Goal: Task Accomplishment & Management: Use online tool/utility

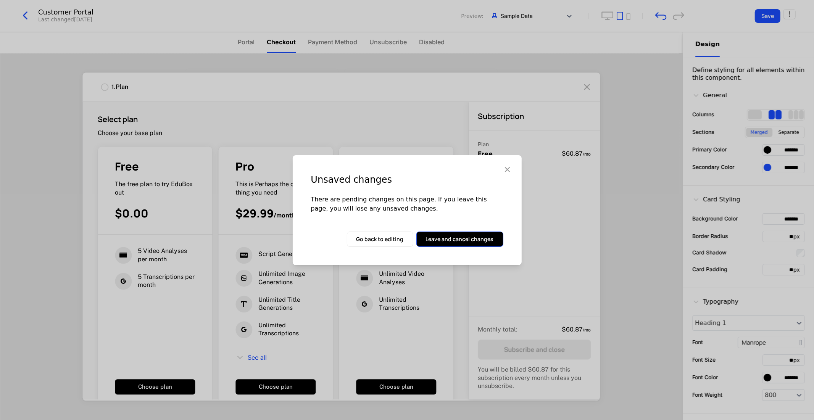
click at [450, 235] on button "Leave and cancel changes" at bounding box center [459, 239] width 87 height 15
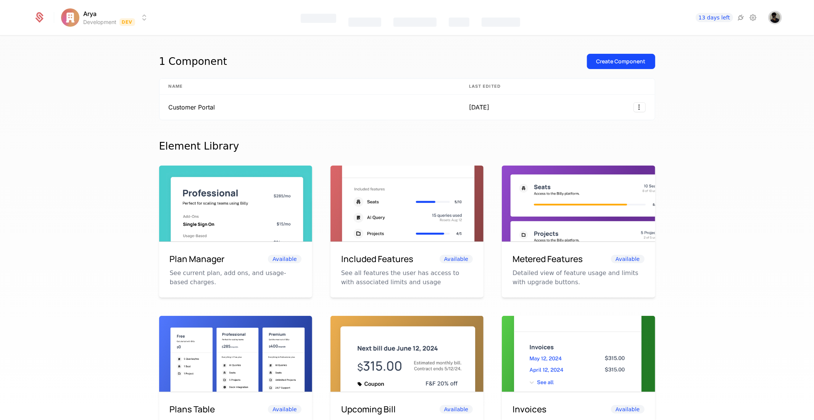
click at [775, 17] on img "Open user button" at bounding box center [775, 17] width 11 height 11
click at [460, 58] on div "1 Component Create Component" at bounding box center [407, 66] width 496 height 24
click at [753, 16] on icon at bounding box center [752, 17] width 9 height 9
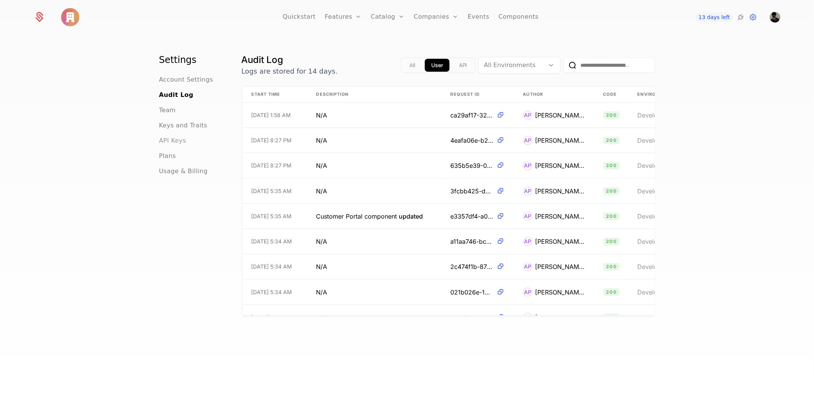
click at [169, 143] on span "API Keys" at bounding box center [172, 140] width 27 height 9
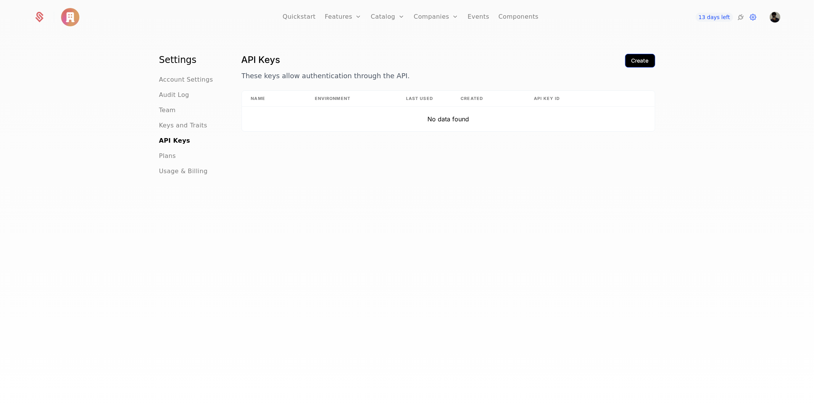
click at [632, 57] on div "Create" at bounding box center [640, 61] width 17 height 8
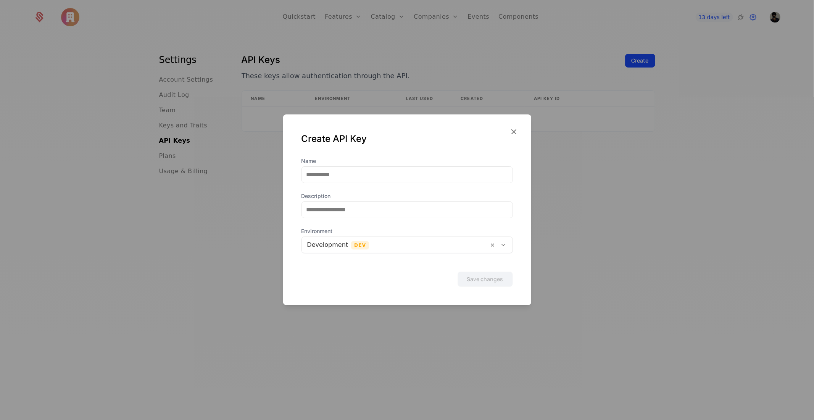
click at [324, 186] on div "Name Description Environment Development Dev" at bounding box center [406, 205] width 211 height 96
drag, startPoint x: 327, startPoint y: 174, endPoint x: 330, endPoint y: 174, distance: 3.8
click at [327, 174] on input "Name" at bounding box center [407, 175] width 211 height 16
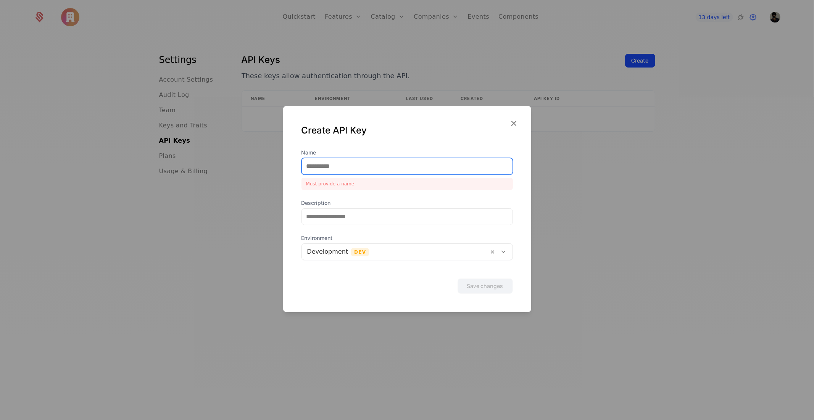
click at [321, 163] on input "Name" at bounding box center [407, 166] width 211 height 16
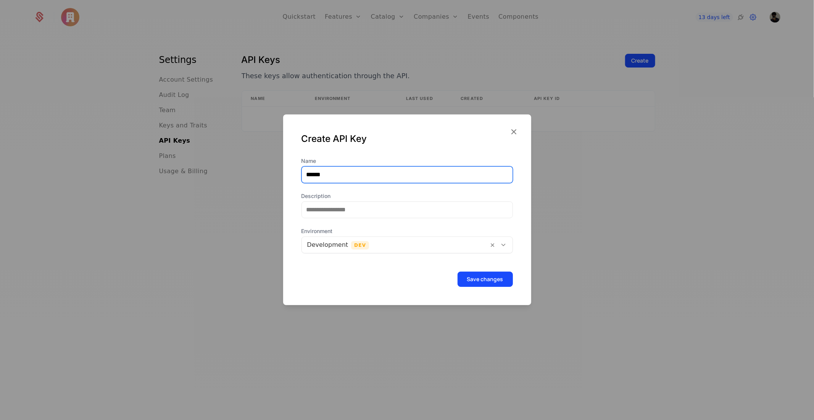
type input "******"
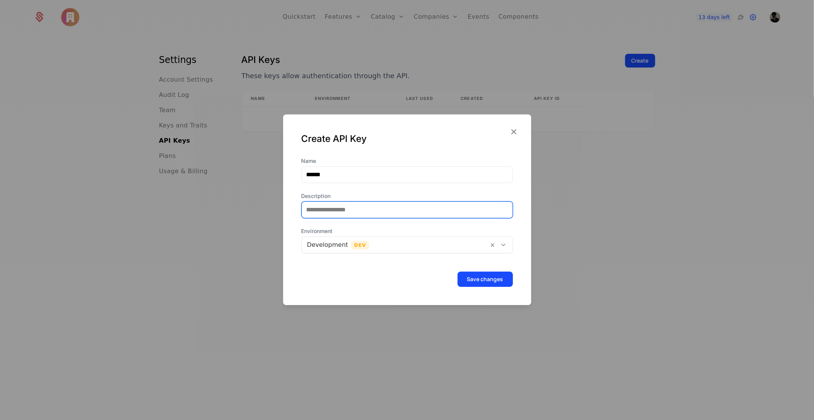
click at [363, 215] on input "Description" at bounding box center [407, 210] width 211 height 16
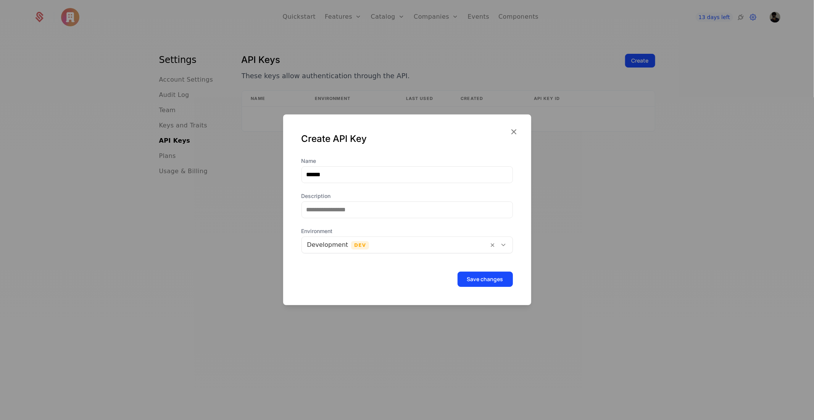
click at [310, 245] on div at bounding box center [395, 245] width 176 height 11
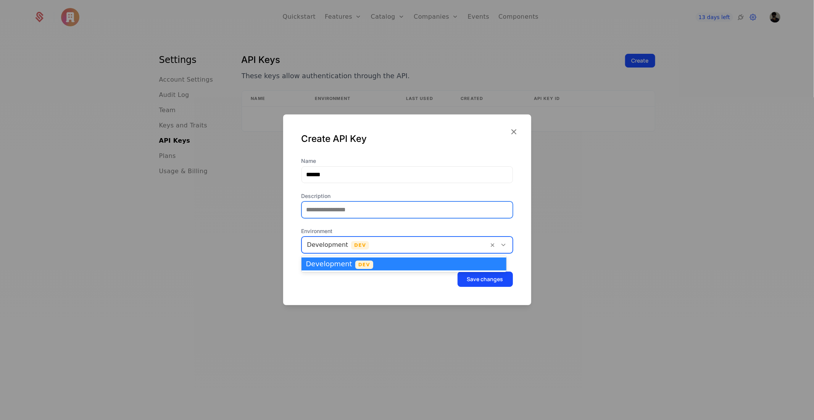
click at [339, 205] on input "Description" at bounding box center [407, 210] width 211 height 16
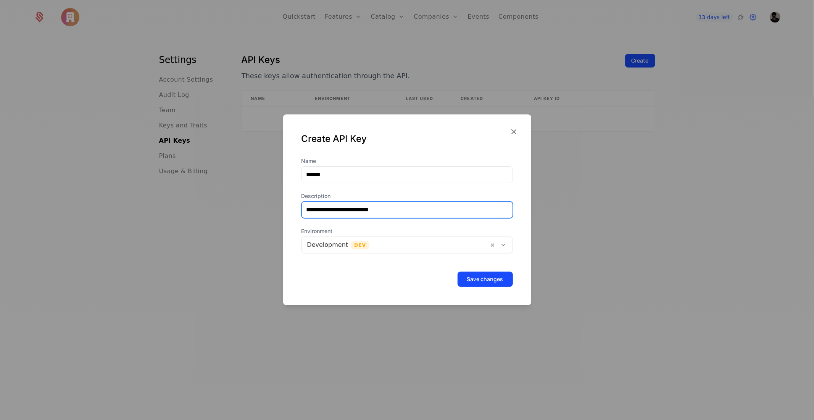
type input "**********"
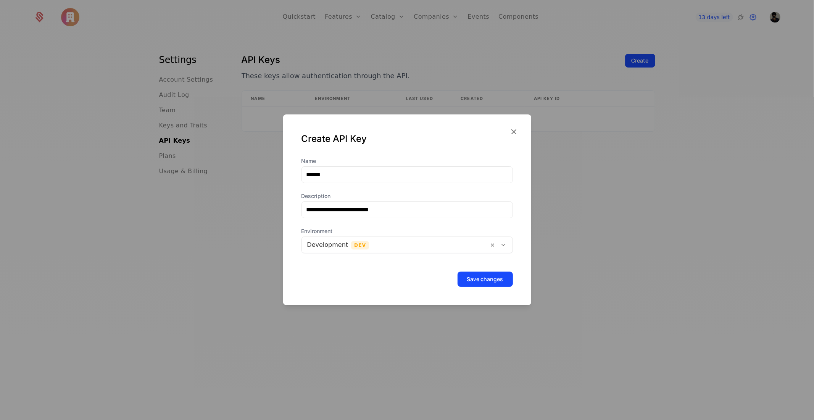
click at [348, 254] on form "**********" at bounding box center [406, 222] width 211 height 130
click at [348, 250] on div at bounding box center [395, 245] width 176 height 11
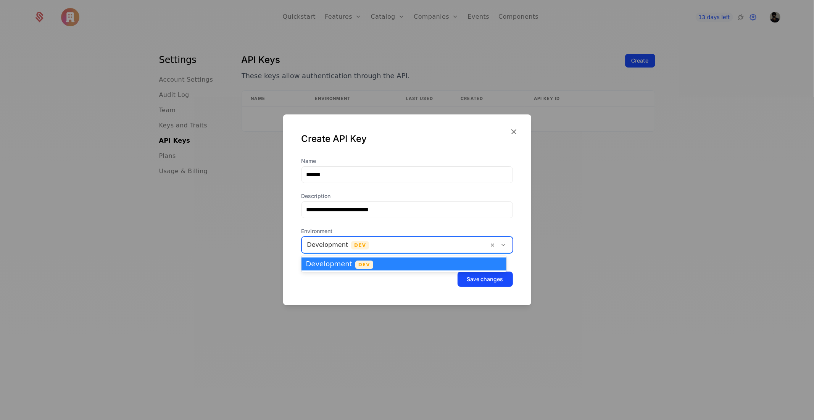
click at [348, 250] on div at bounding box center [395, 245] width 176 height 11
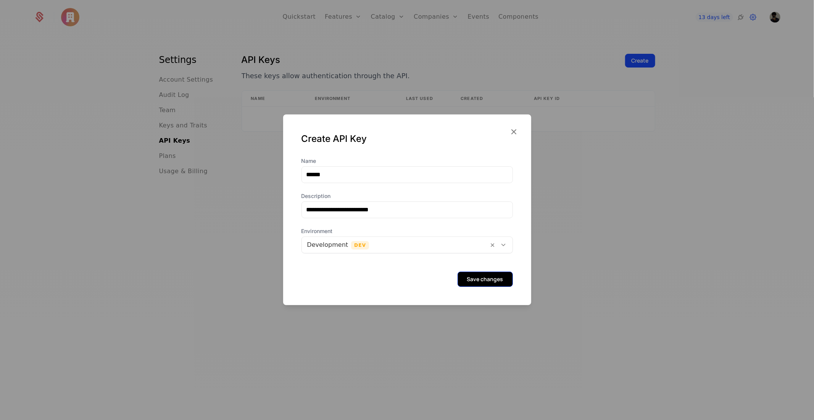
click at [467, 287] on button "Save changes" at bounding box center [485, 279] width 55 height 15
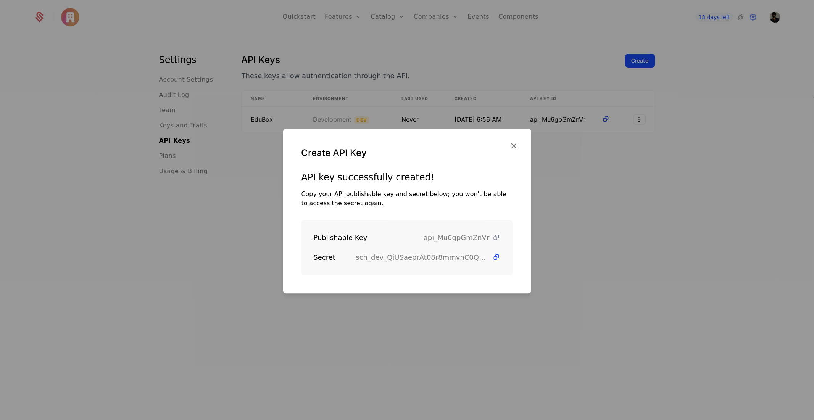
click at [493, 237] on icon at bounding box center [497, 238] width 8 height 8
click at [493, 253] on icon at bounding box center [497, 257] width 8 height 8
click at [516, 143] on icon "button" at bounding box center [514, 146] width 10 height 10
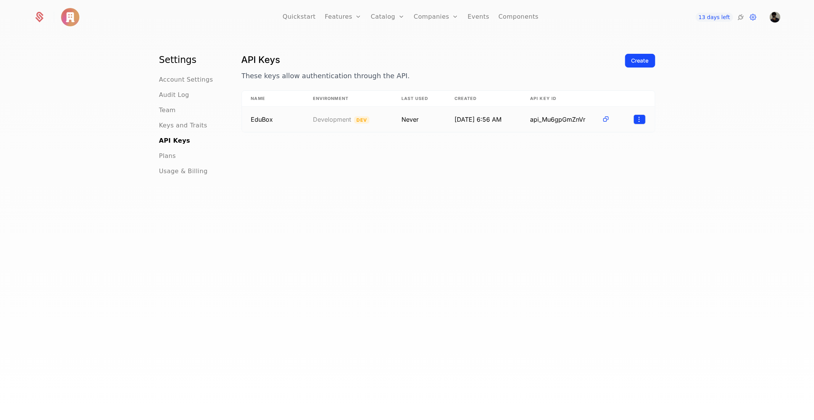
click at [637, 123] on html "Quickstart Features Features Flags Catalog Plans Add Ons Credits Configuration …" at bounding box center [407, 210] width 814 height 420
click at [583, 235] on html "Quickstart Features Features Flags Catalog Plans Add Ons Credits Configuration …" at bounding box center [407, 210] width 814 height 420
click at [308, 15] on link "Quickstart" at bounding box center [299, 17] width 33 height 34
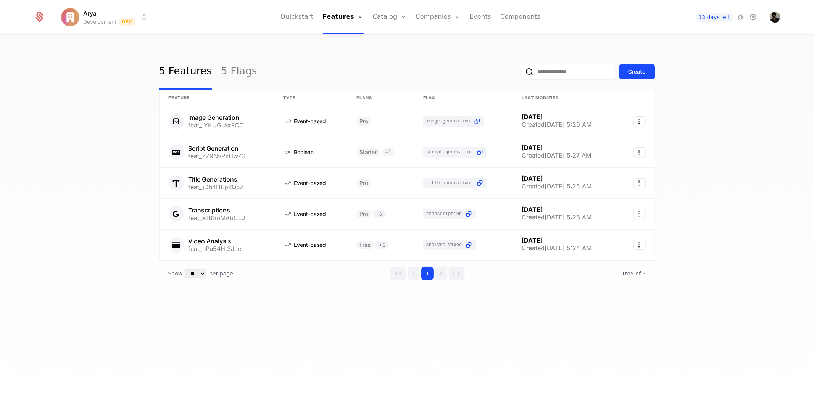
click at [33, 150] on div "5 Features 5 Flags Create Feature Type Plans Flag Last Modified Image Generatio…" at bounding box center [407, 229] width 814 height 389
click at [739, 17] on icon at bounding box center [740, 17] width 9 height 9
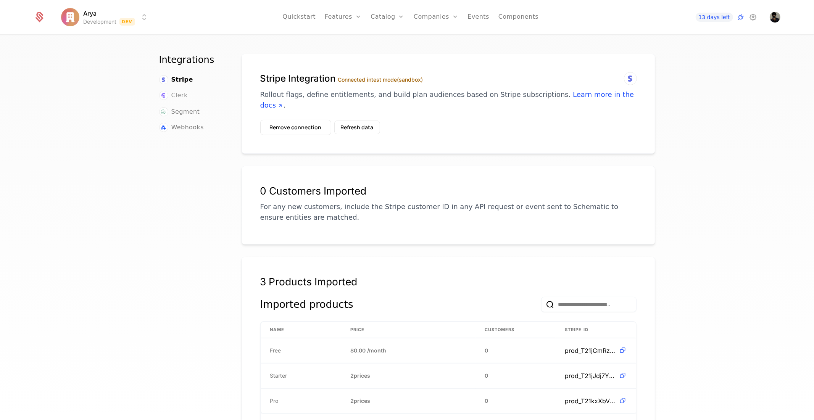
click at [171, 91] on span "Clerk" at bounding box center [179, 95] width 16 height 9
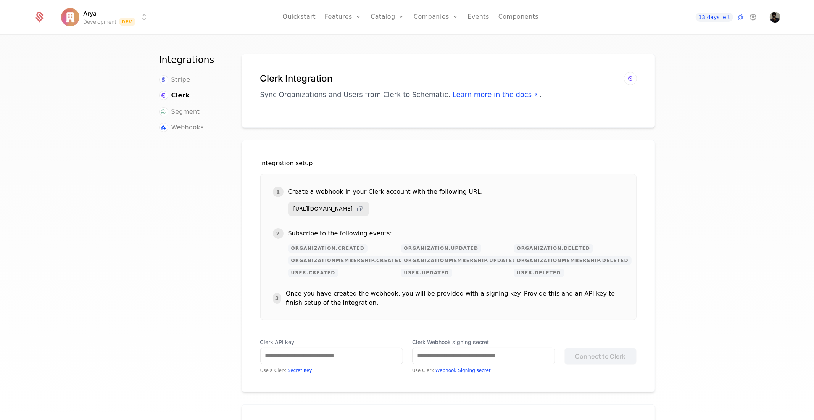
click at [364, 205] on icon at bounding box center [360, 209] width 8 height 8
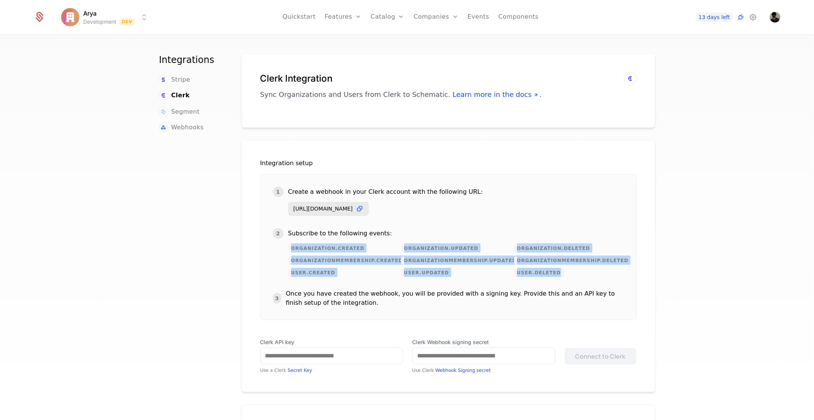
drag, startPoint x: 284, startPoint y: 247, endPoint x: 556, endPoint y: 275, distance: 273.9
click at [556, 275] on div "2 Subscribe to the following events: organization.created organization.updated …" at bounding box center [448, 252] width 351 height 49
copy span "organization.created organization.updated organization.deleted organizationMemb…"
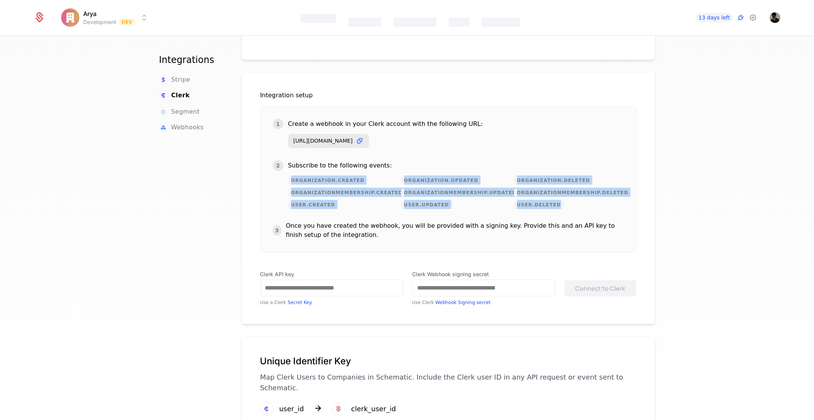
scroll to position [85, 0]
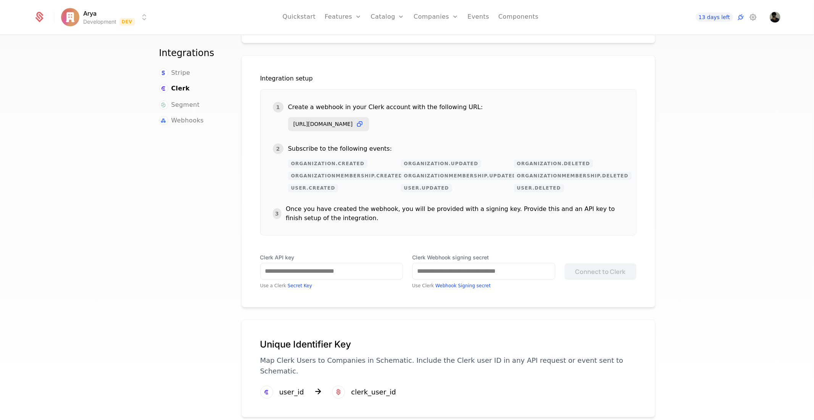
click at [567, 211] on div "Once you have created the webhook, you will be provided with a signing key. Pro…" at bounding box center [455, 214] width 338 height 18
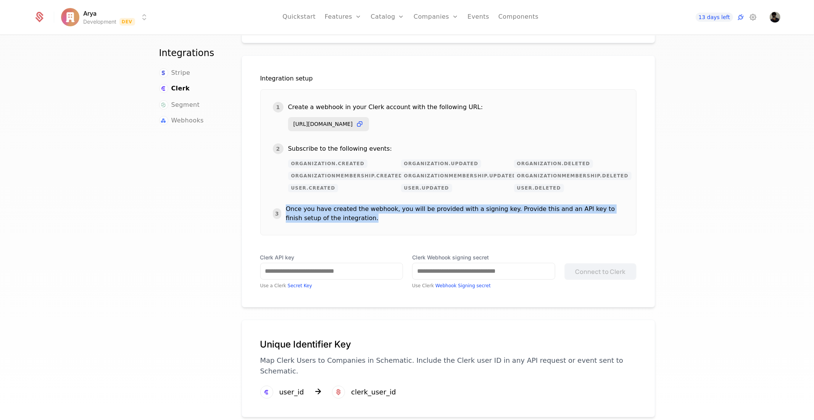
drag, startPoint x: 282, startPoint y: 209, endPoint x: 411, endPoint y: 216, distance: 129.2
click at [411, 216] on div "3 Once you have created the webhook, you will be provided with a signing key. P…" at bounding box center [448, 214] width 351 height 18
click at [411, 216] on div "Once you have created the webhook, you will be provided with a signing key. Pro…" at bounding box center [455, 214] width 338 height 18
drag, startPoint x: 390, startPoint y: 207, endPoint x: 448, endPoint y: 220, distance: 60.2
click at [448, 220] on div "Once you have created the webhook, you will be provided with a signing key. Pro…" at bounding box center [455, 214] width 338 height 18
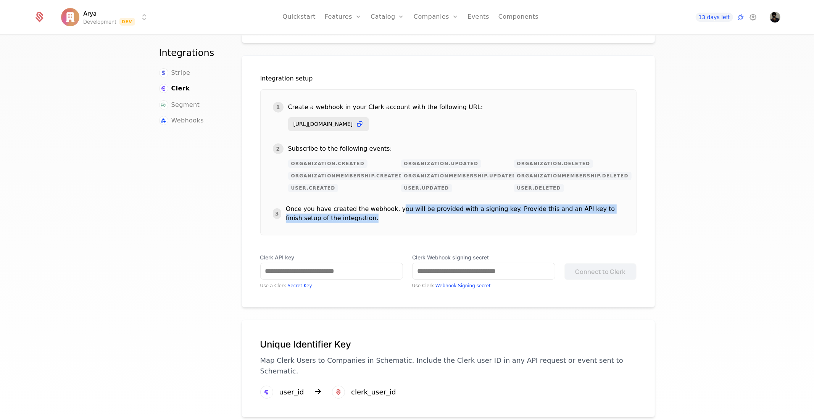
click at [449, 221] on div "Once you have created the webhook, you will be provided with a signing key. Pro…" at bounding box center [455, 214] width 338 height 18
drag, startPoint x: 493, startPoint y: 211, endPoint x: 539, endPoint y: 219, distance: 46.9
click at [539, 219] on div "Once you have created the webhook, you will be provided with a signing key. Pro…" at bounding box center [455, 214] width 338 height 18
click at [539, 220] on div "Once you have created the webhook, you will be provided with a signing key. Pro…" at bounding box center [455, 214] width 338 height 18
drag, startPoint x: 519, startPoint y: 205, endPoint x: 582, endPoint y: 228, distance: 66.2
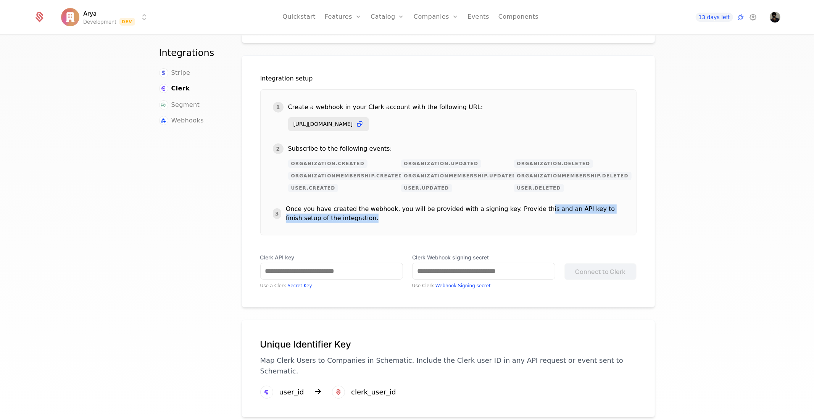
click at [582, 228] on div "1 Create a webhook in your Clerk account with the following URL: https://integr…" at bounding box center [448, 162] width 376 height 146
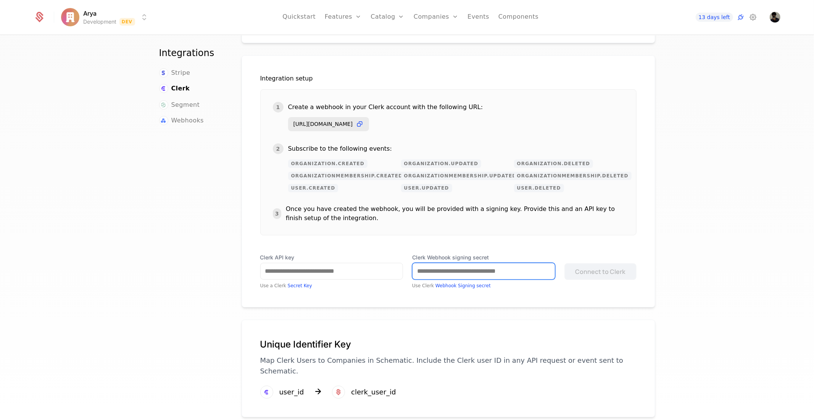
click at [493, 267] on input "Clerk Webhook signing secret" at bounding box center [484, 271] width 142 height 16
paste input "**********"
type input "**********"
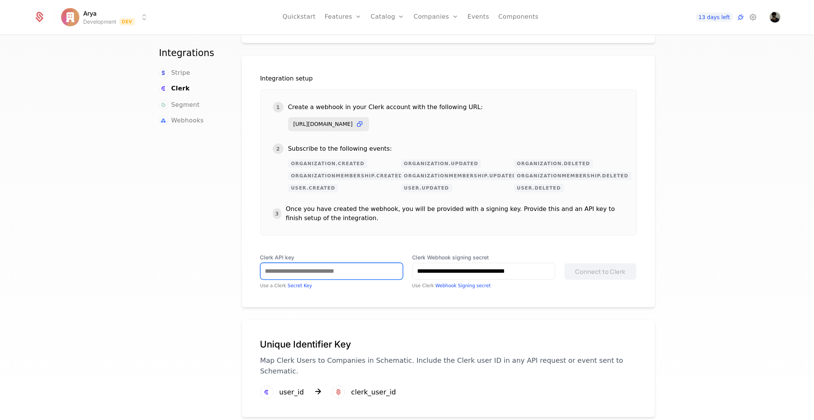
click at [329, 268] on input "Clerk API key" at bounding box center [332, 271] width 142 height 16
paste input "**********"
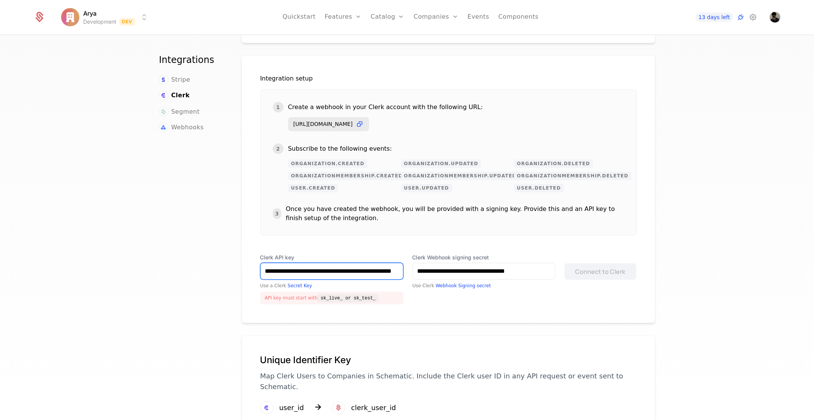
click at [382, 270] on input "**********" at bounding box center [332, 271] width 142 height 16
click at [344, 268] on input "**********" at bounding box center [332, 271] width 142 height 16
paste input "text"
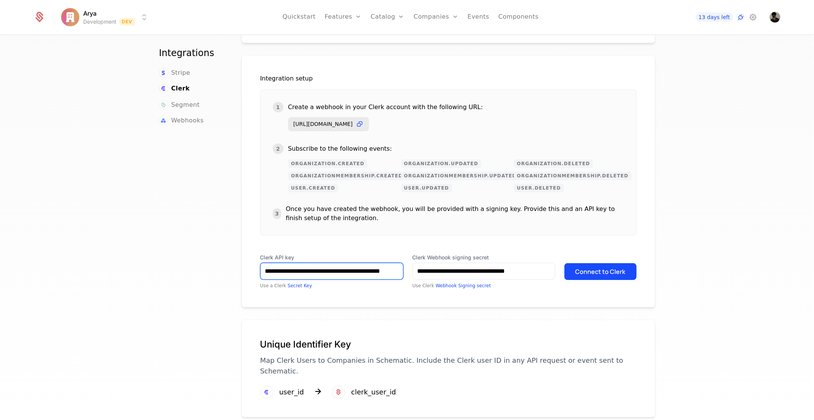
drag, startPoint x: 320, startPoint y: 268, endPoint x: 220, endPoint y: 269, distance: 99.6
click at [220, 269] on div "**********" at bounding box center [407, 193] width 496 height 448
type input "**********"
click at [617, 274] on button "Connect to Clerk" at bounding box center [600, 271] width 72 height 17
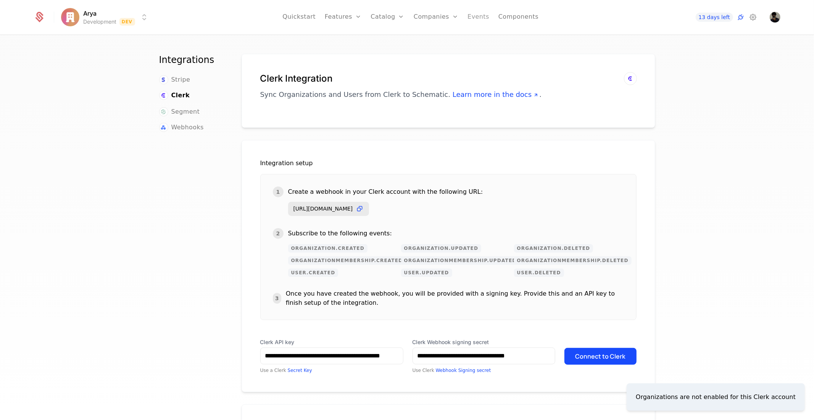
click at [483, 19] on link "Events" at bounding box center [478, 17] width 22 height 34
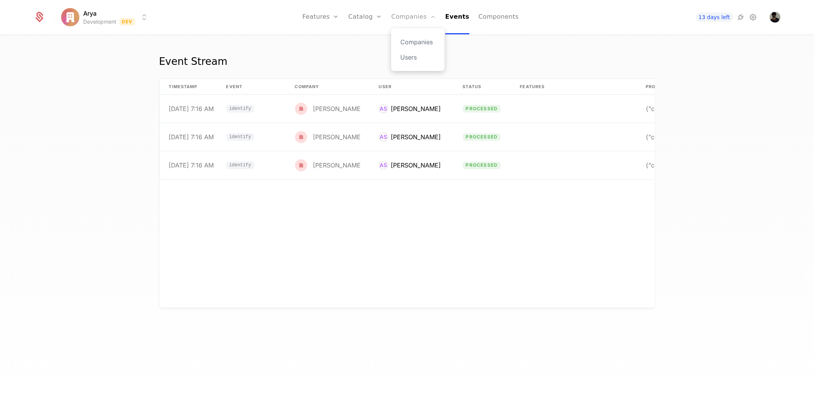
click at [415, 18] on link "Companies" at bounding box center [413, 17] width 45 height 34
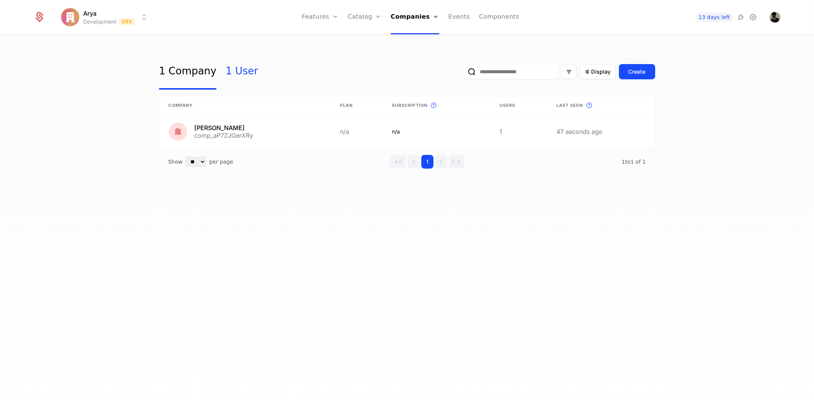
click at [234, 77] on link "1 User" at bounding box center [242, 72] width 32 height 36
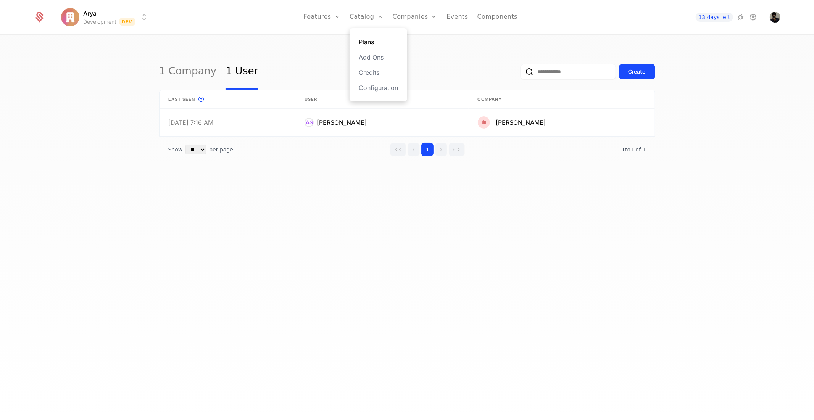
click at [374, 40] on link "Plans" at bounding box center [378, 41] width 39 height 9
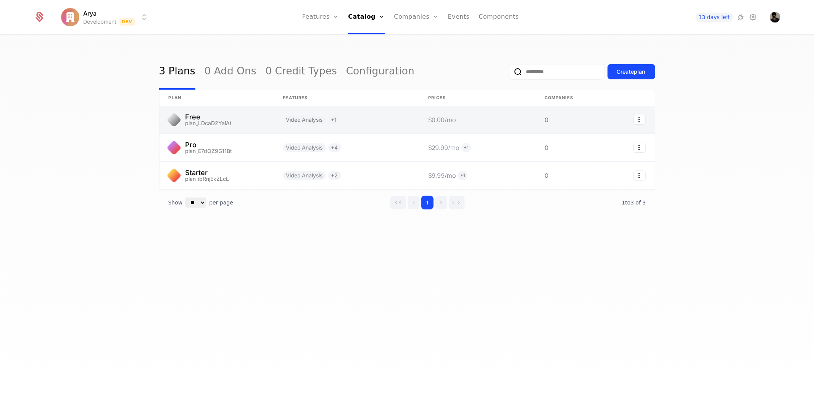
click at [204, 117] on link at bounding box center [217, 119] width 114 height 27
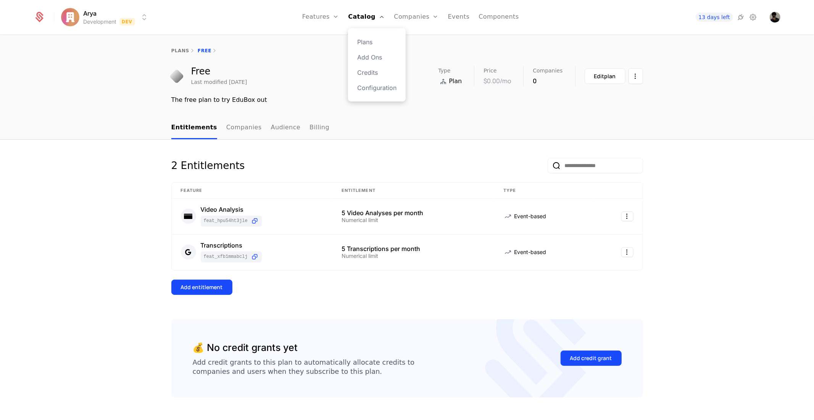
click at [384, 92] on div "Plans Add Ons Credits Configuration" at bounding box center [377, 64] width 58 height 73
click at [385, 86] on link "Configuration" at bounding box center [376, 87] width 39 height 9
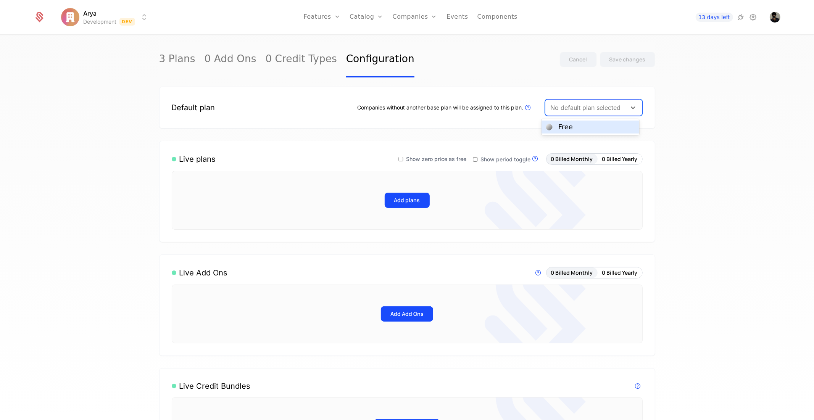
click at [600, 108] on div at bounding box center [586, 107] width 70 height 11
click at [592, 127] on div "Free" at bounding box center [590, 127] width 89 height 7
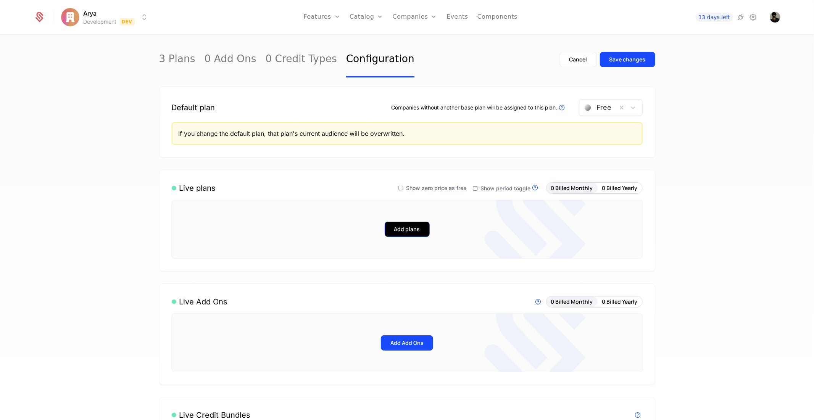
click at [406, 226] on button "Add plans" at bounding box center [407, 229] width 45 height 15
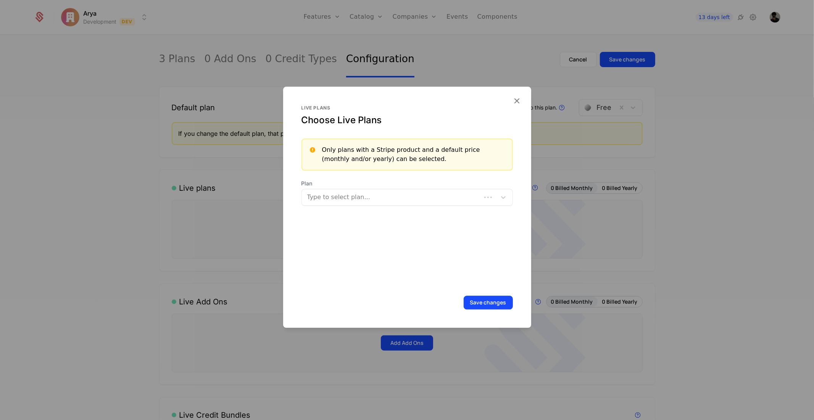
click at [387, 193] on div at bounding box center [392, 197] width 169 height 11
drag, startPoint x: 368, startPoint y: 197, endPoint x: 356, endPoint y: 207, distance: 15.2
click at [367, 197] on div at bounding box center [400, 197] width 184 height 11
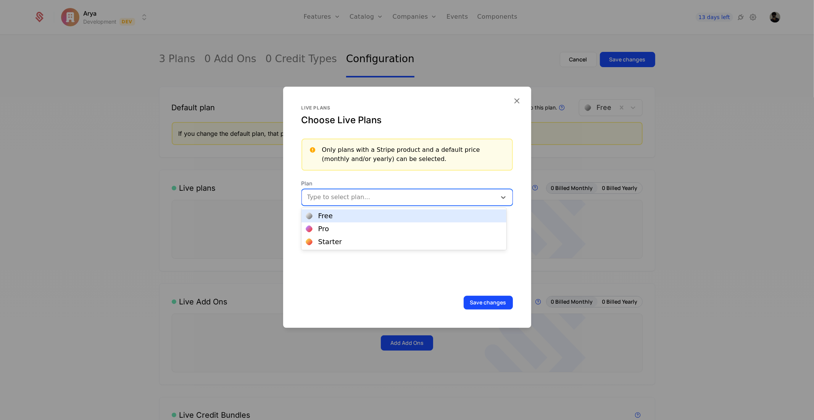
click at [341, 216] on div "Free" at bounding box center [404, 216] width 196 height 7
click at [421, 195] on div at bounding box center [416, 196] width 134 height 11
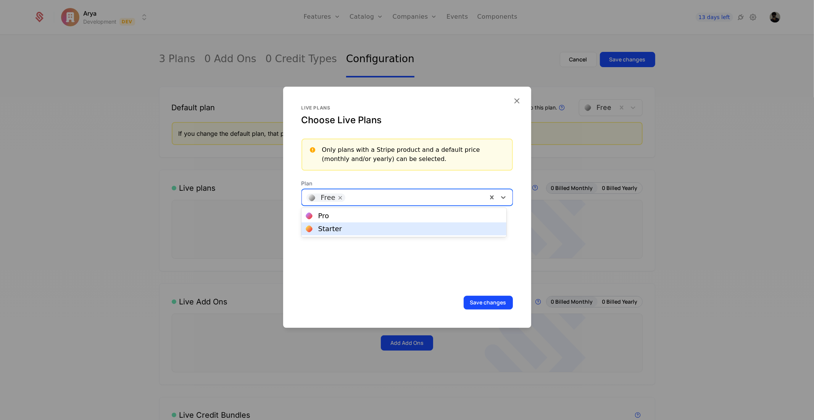
click at [368, 224] on div "Starter" at bounding box center [403, 228] width 205 height 13
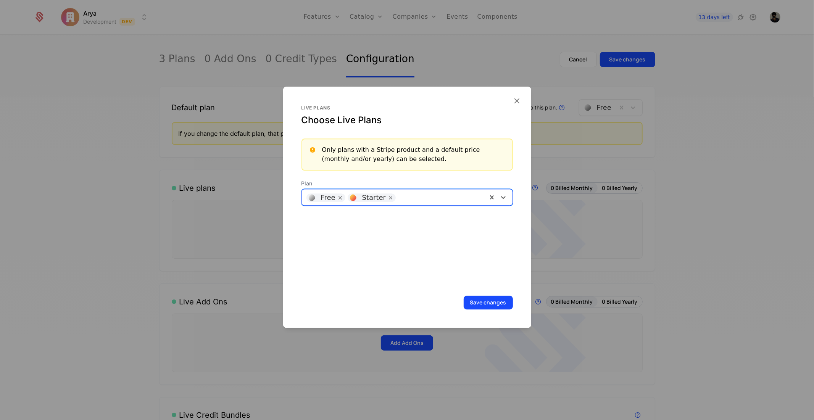
click at [427, 197] on div at bounding box center [441, 196] width 83 height 11
click at [392, 215] on div "Pro" at bounding box center [404, 216] width 196 height 7
click at [482, 299] on button "Save changes" at bounding box center [488, 303] width 49 height 14
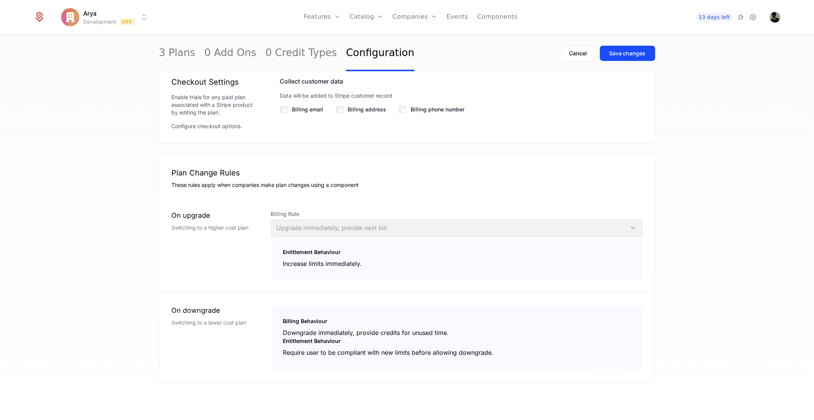
scroll to position [693, 0]
click at [614, 56] on div "Save changes" at bounding box center [627, 54] width 36 height 8
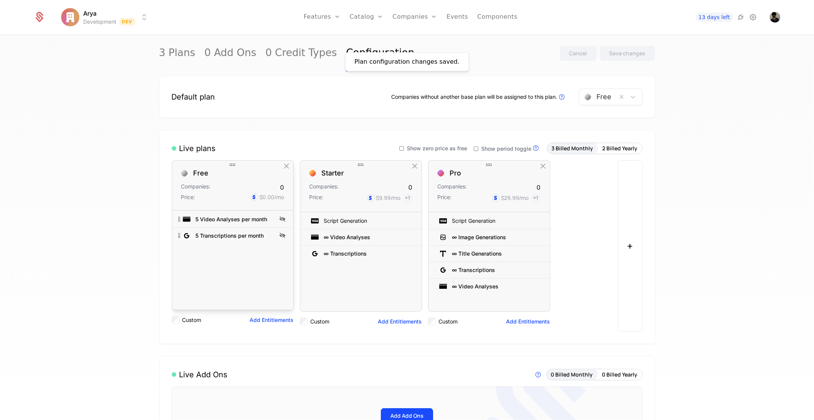
scroll to position [0, 0]
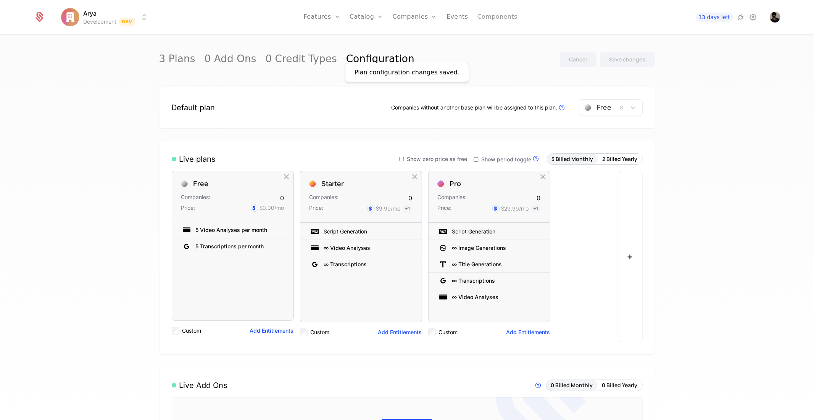
click at [505, 15] on link "Components" at bounding box center [497, 17] width 40 height 34
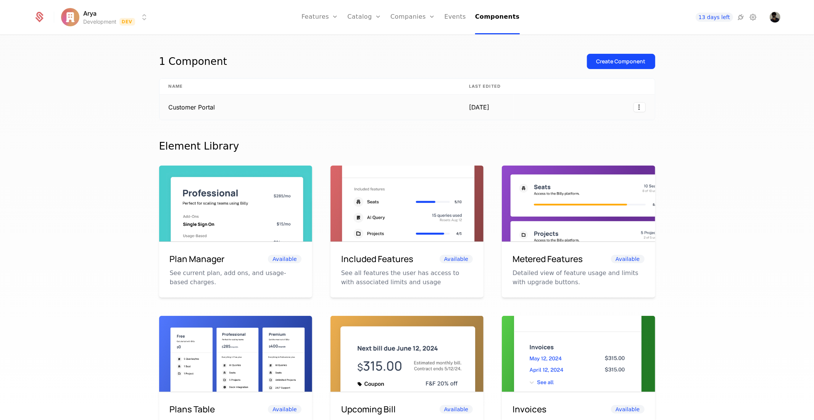
click at [216, 113] on td "Customer Portal" at bounding box center [310, 107] width 300 height 25
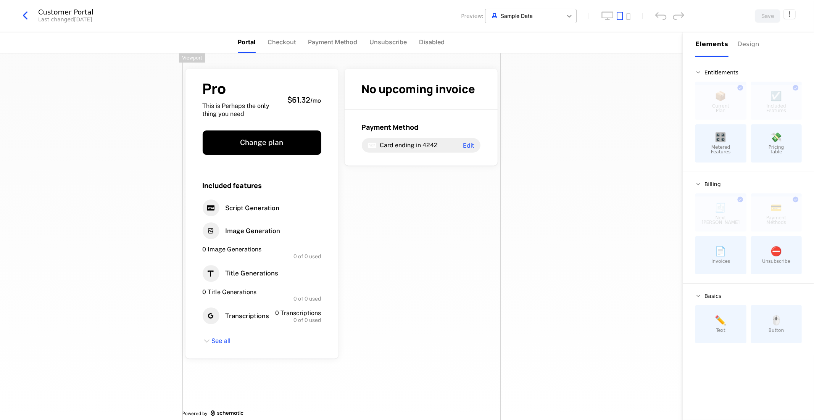
click at [571, 14] on icon at bounding box center [570, 16] width 8 height 8
click at [787, 17] on html "Arya Development Dev Features Features Flags Catalog Plans Add Ons Credits Conf…" at bounding box center [407, 210] width 814 height 420
click at [437, 242] on div "Pro This is Perhaps the only thing you need $61.32 / mo Change plan Included fe…" at bounding box center [341, 241] width 318 height 376
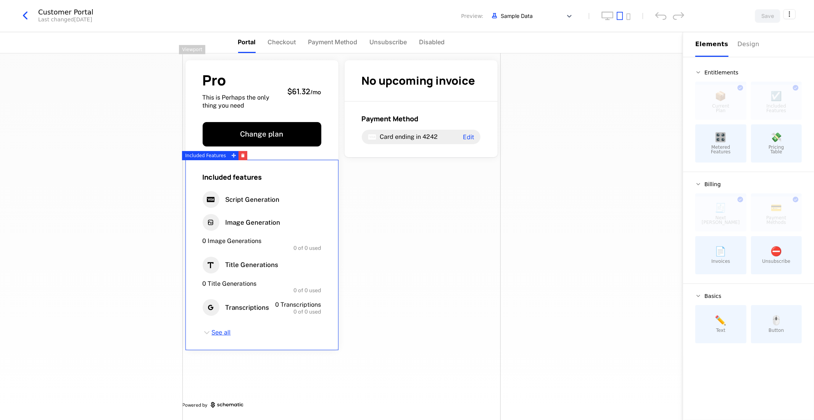
click at [214, 331] on span "See all" at bounding box center [221, 333] width 19 height 8
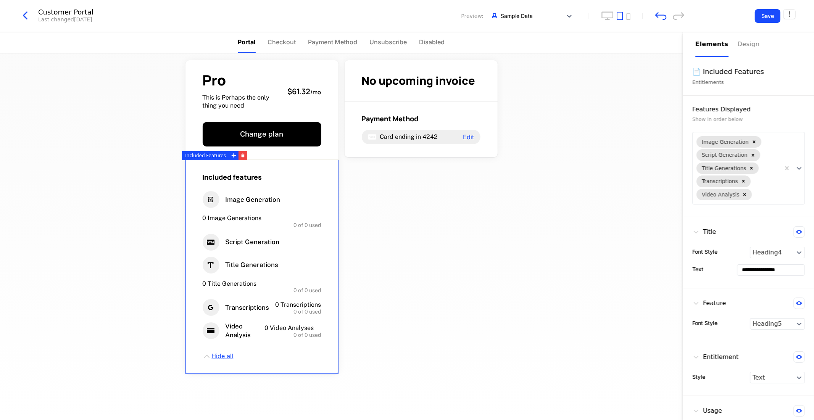
click at [216, 354] on span "Hide all" at bounding box center [223, 356] width 22 height 8
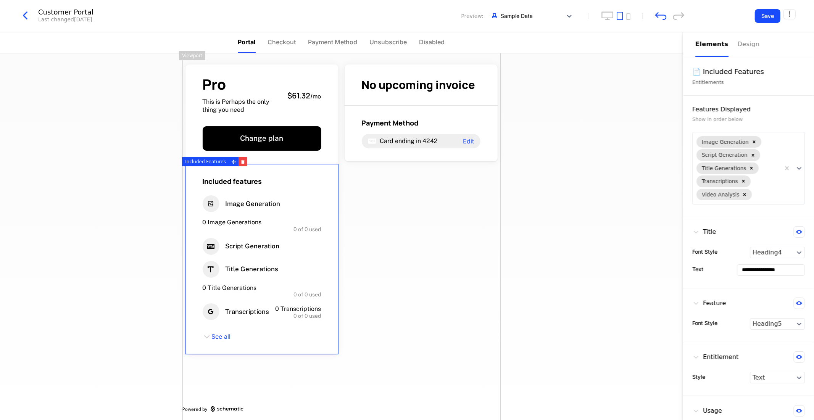
scroll to position [0, 0]
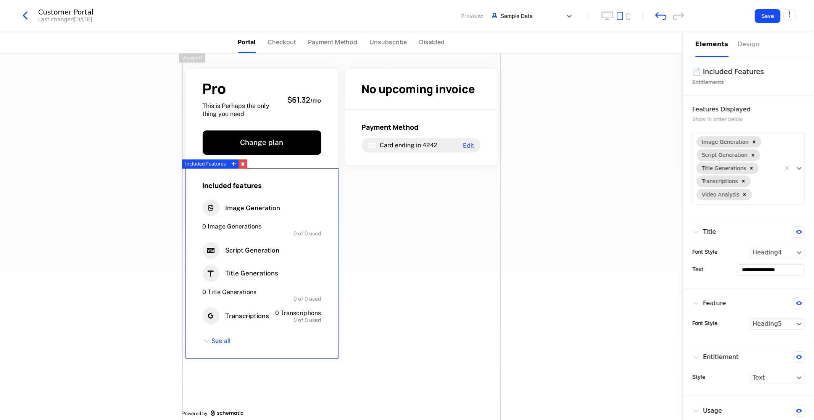
click at [620, 116] on div "Pro This is Perhaps the only thing you need $61.32 / mo Change plan Included fe…" at bounding box center [341, 236] width 683 height 367
click at [742, 40] on div "Design" at bounding box center [750, 44] width 24 height 9
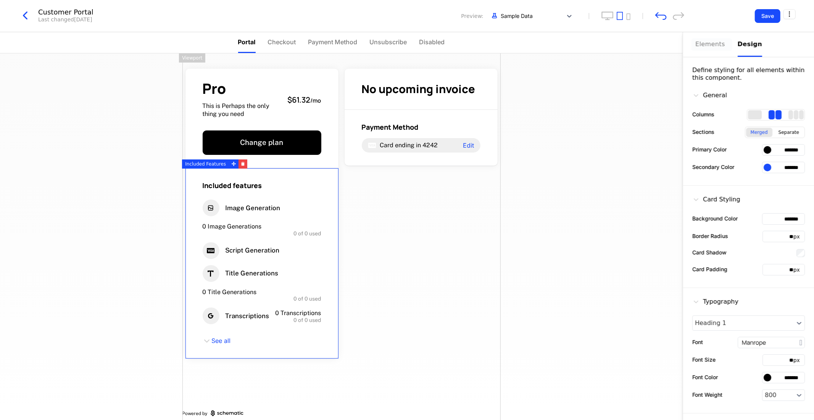
click at [708, 48] on div "Elements" at bounding box center [711, 44] width 33 height 9
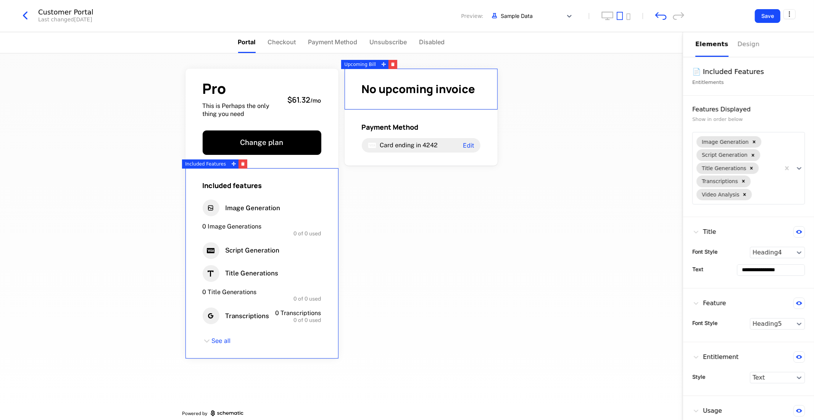
click at [456, 102] on div "No upcoming invoice" at bounding box center [421, 89] width 153 height 41
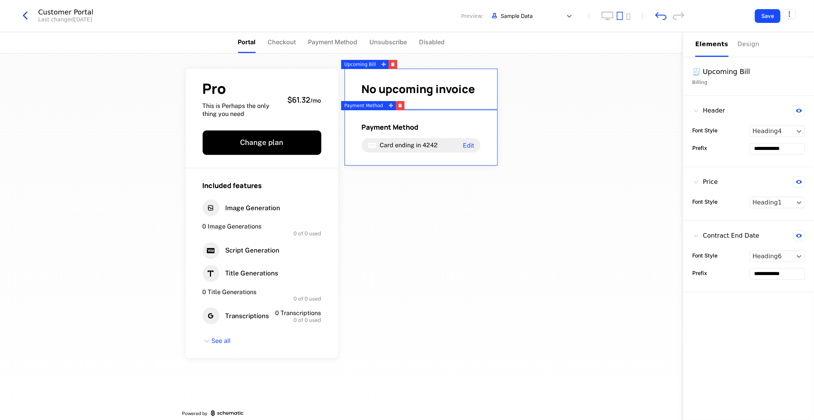
click at [638, 94] on div "Pro This is Perhaps the only thing you need $61.32 / mo Change plan Included fe…" at bounding box center [341, 236] width 683 height 367
click at [620, 97] on div "Pro This is Perhaps the only thing you need $61.32 / mo Change plan Included fe…" at bounding box center [341, 236] width 683 height 367
click at [276, 40] on span "Checkout" at bounding box center [282, 41] width 28 height 9
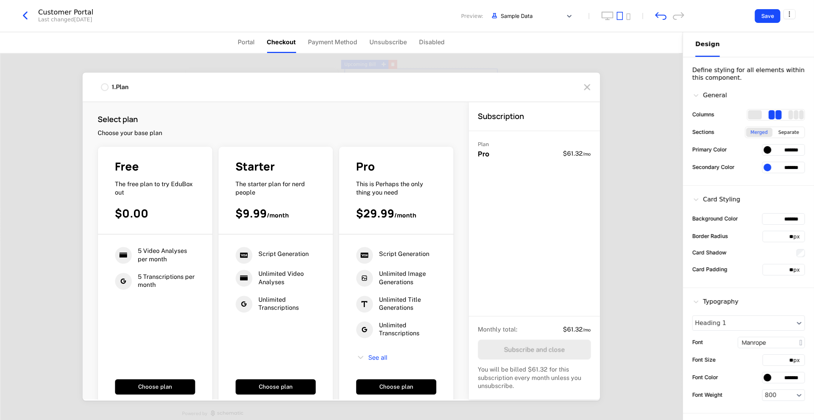
click at [258, 42] on ul "Portal Checkout Payment Method Unsubscribe Disabled" at bounding box center [341, 42] width 207 height 21
click at [253, 41] on span "Portal" at bounding box center [246, 41] width 17 height 9
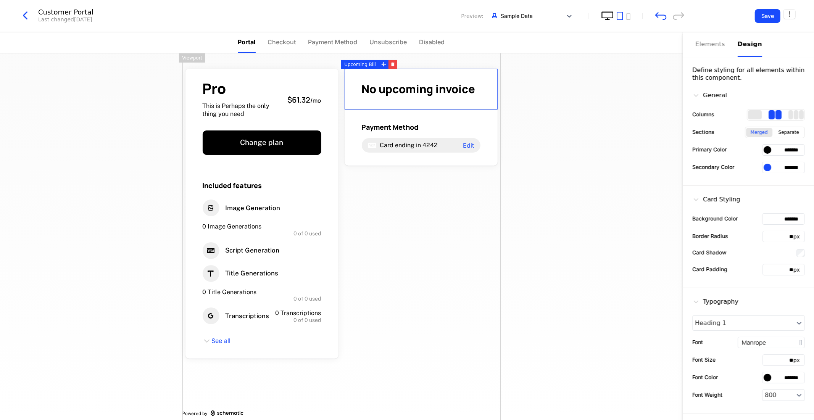
click at [607, 16] on icon "desktop" at bounding box center [607, 15] width 12 height 9
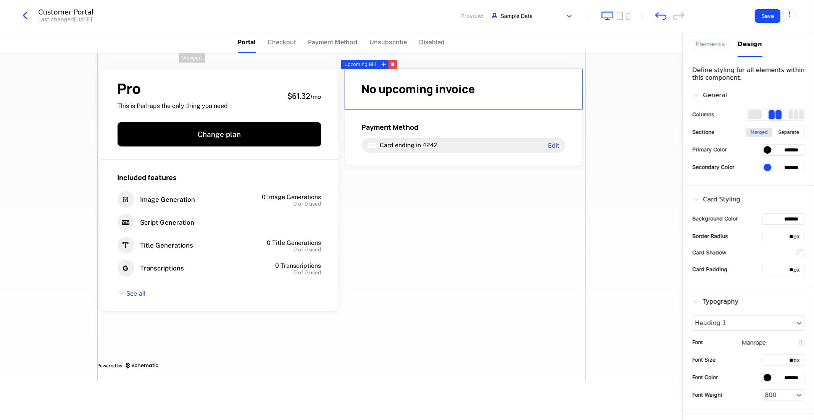
click at [711, 40] on div "Elements" at bounding box center [711, 44] width 33 height 9
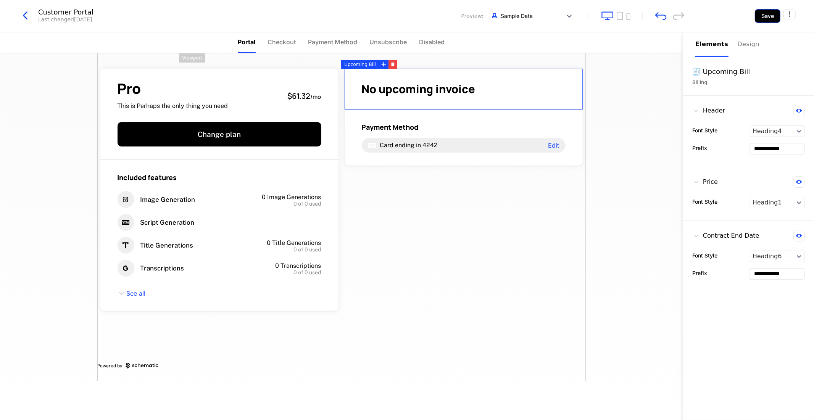
click at [767, 11] on button "Save" at bounding box center [768, 16] width 26 height 14
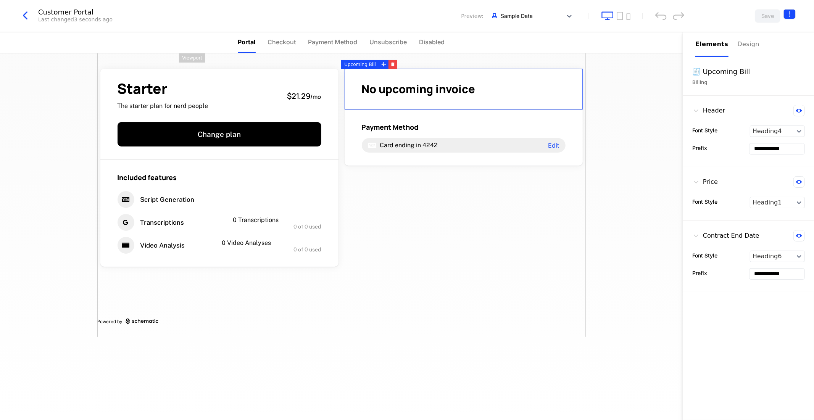
click at [788, 13] on html "**********" at bounding box center [407, 210] width 814 height 420
click at [766, 26] on div "Get embed code How to install cmpn_drsrTvYDg6j Close" at bounding box center [759, 55] width 80 height 67
click at [754, 35] on div "Get embed code" at bounding box center [753, 32] width 51 height 8
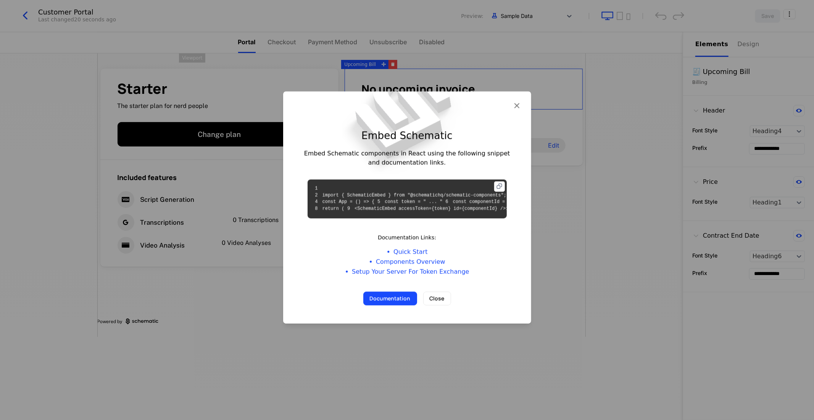
click at [499, 182] on icon at bounding box center [499, 187] width 10 height 10
click at [412, 193] on code "1 2 import { SchematicEmbed } from "@schematichq/schematic-components"; 3 4 con…" at bounding box center [440, 199] width 256 height 26
copy code "cmpn_drsrTvYDg6j"
click at [372, 211] on code "1 2 import { SchematicEmbed } from "@schematichq/schematic-components"; 3 4 con…" at bounding box center [440, 199] width 256 height 26
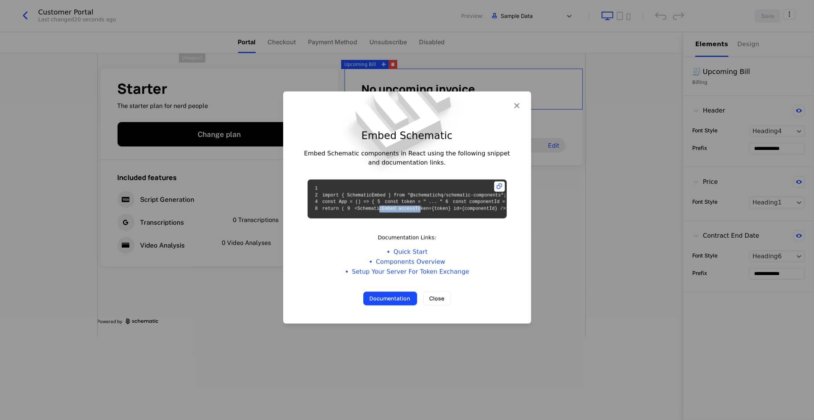
click at [372, 211] on code "1 2 import { SchematicEmbed } from "@schematichq/schematic-components"; 3 4 con…" at bounding box center [440, 199] width 256 height 26
click at [514, 100] on icon "button" at bounding box center [517, 105] width 10 height 10
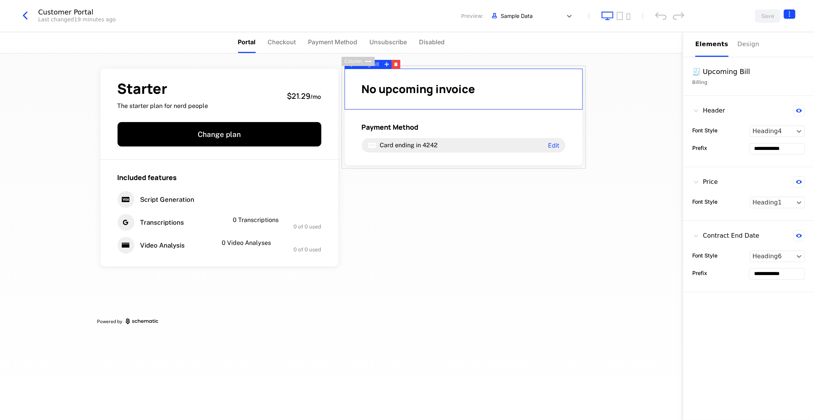
click at [793, 13] on html "**********" at bounding box center [407, 210] width 814 height 420
click at [781, 58] on icon "button" at bounding box center [783, 62] width 8 height 8
click at [743, 43] on div "How to install" at bounding box center [749, 46] width 42 height 8
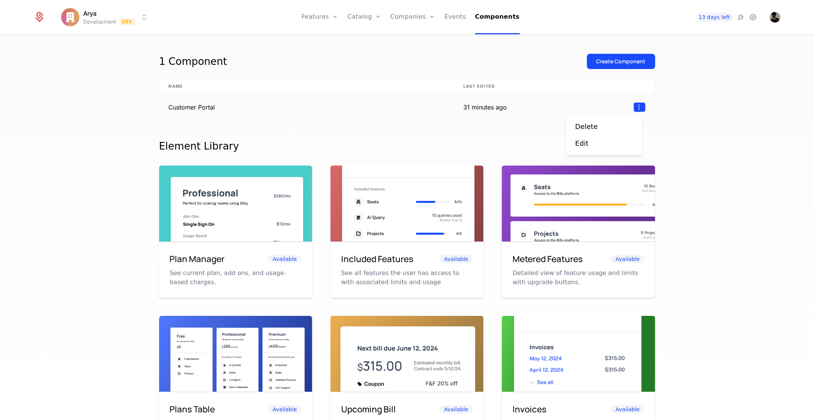
click at [639, 104] on html "Arya Development Dev Features Features Flags Catalog Plans Add Ons Credits Conf…" at bounding box center [407, 210] width 814 height 420
click at [638, 104] on html "Arya Development Dev Features Features Flags Catalog Plans Add Ons Credits Conf…" at bounding box center [407, 210] width 814 height 420
click at [438, 118] on html "Arya Development Dev Features Features Flags Catalog Plans Add Ons Credits Conf…" at bounding box center [407, 210] width 814 height 420
click at [357, 106] on td "Customer Portal" at bounding box center [307, 107] width 294 height 25
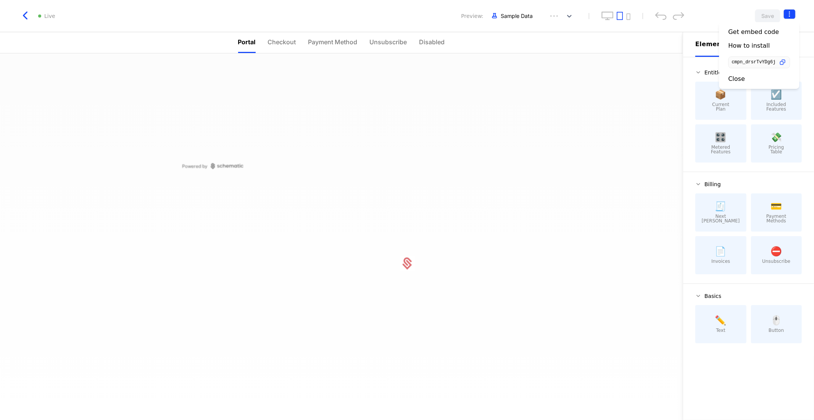
click at [791, 12] on html "Arya Development Dev Features Features Flags Catalog Plans Add Ons Credits Conf…" at bounding box center [407, 210] width 814 height 420
click at [755, 48] on div "How to install" at bounding box center [749, 46] width 42 height 8
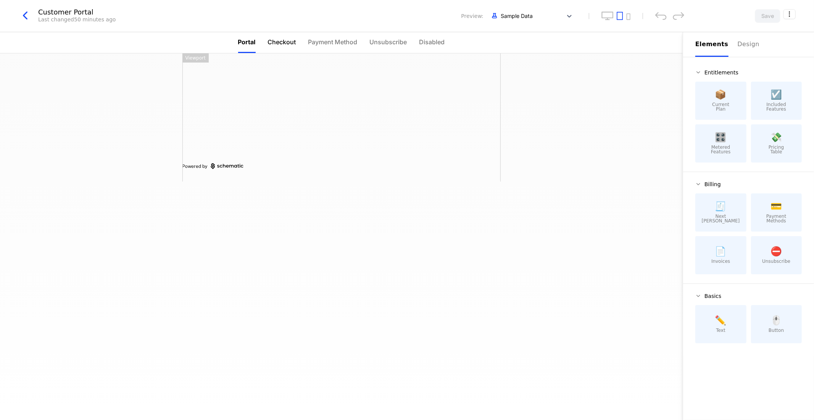
click at [278, 41] on span "Checkout" at bounding box center [282, 41] width 28 height 9
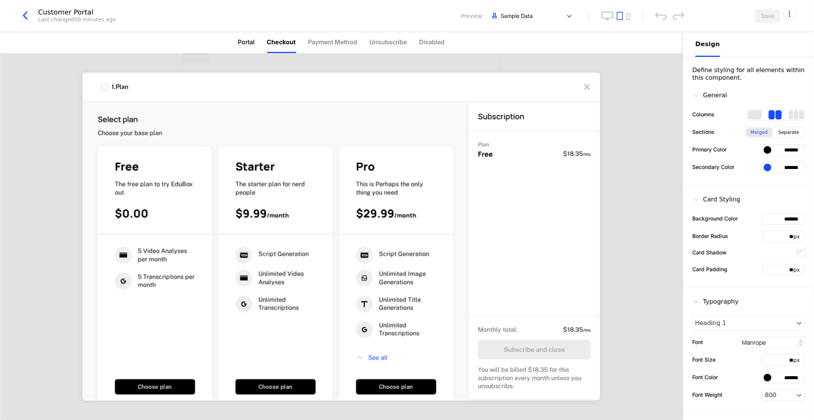
click at [247, 39] on span "Portal" at bounding box center [246, 41] width 17 height 9
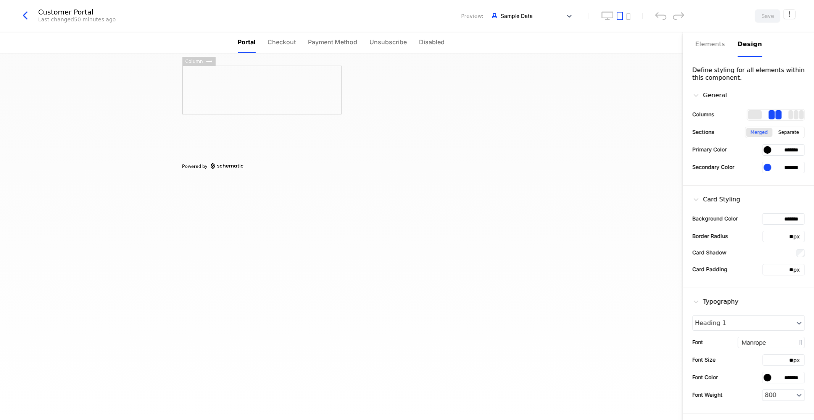
click at [253, 83] on div at bounding box center [261, 90] width 159 height 49
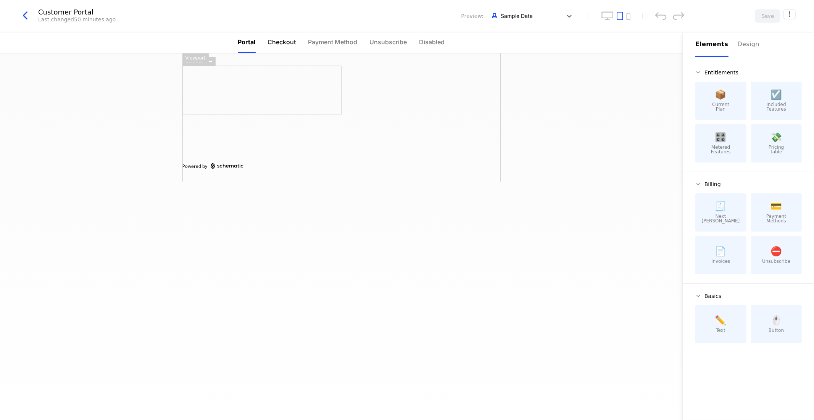
click at [289, 40] on span "Checkout" at bounding box center [282, 41] width 28 height 9
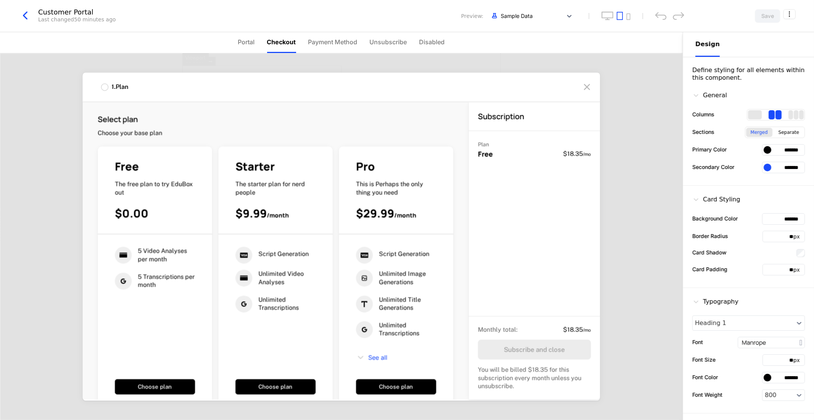
click at [272, 41] on span "Checkout" at bounding box center [281, 41] width 29 height 9
click at [253, 43] on span "Portal" at bounding box center [246, 41] width 17 height 9
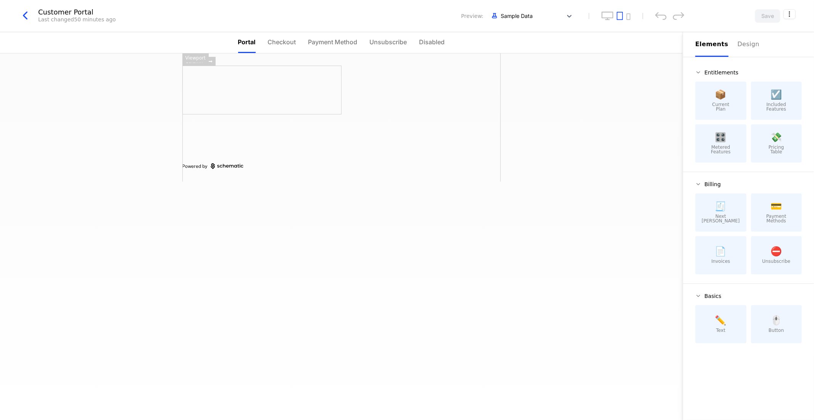
click at [714, 52] on button "Elements" at bounding box center [711, 44] width 33 height 25
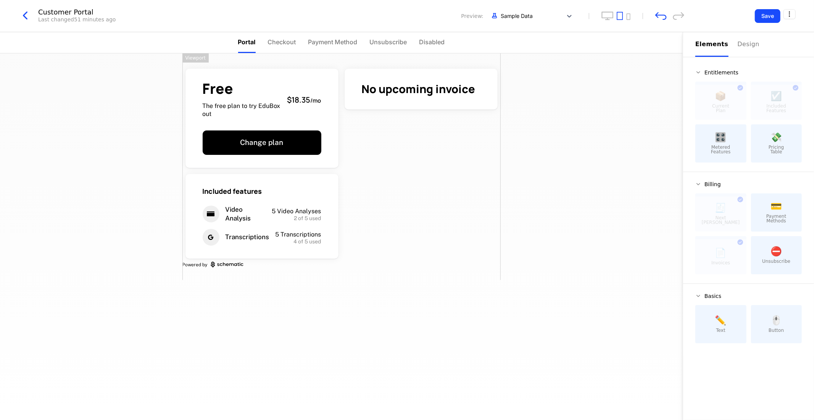
click at [373, 139] on div "Free The free plan to try EduBox out $18.35 / mo Change plan No upcoming invoic…" at bounding box center [341, 166] width 318 height 227
click at [764, 19] on button "Save" at bounding box center [768, 16] width 26 height 14
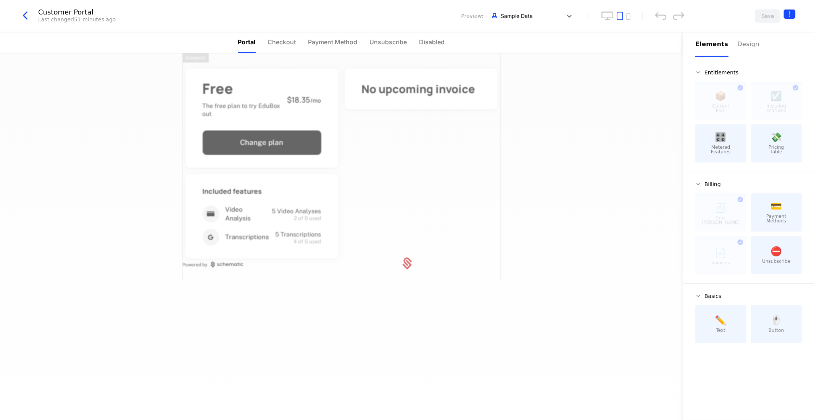
click at [791, 13] on html "Arya Development Dev Features Features Flags Catalog Plans Add Ons Credits Conf…" at bounding box center [407, 210] width 814 height 420
